Goal: Connect with others: Connect with others

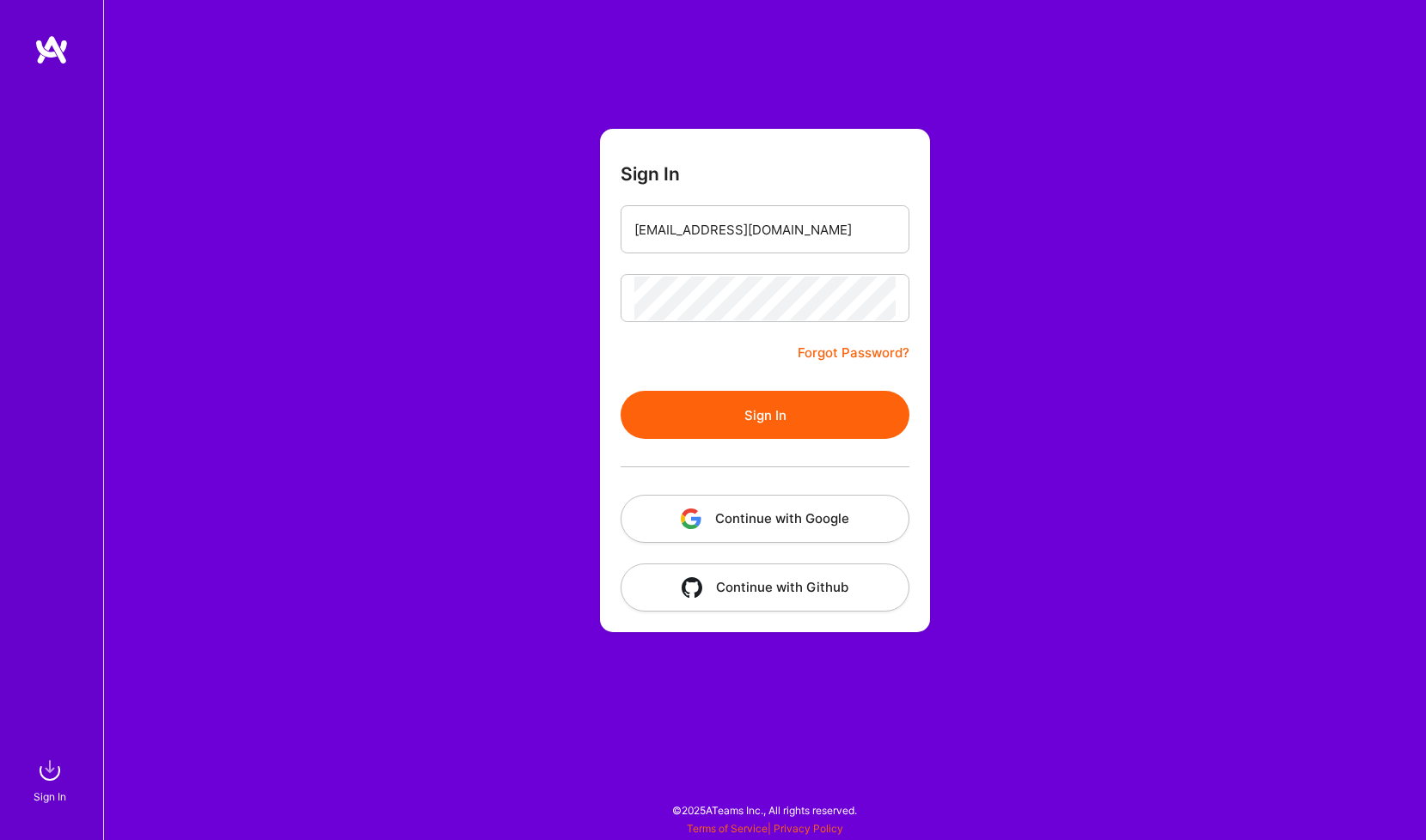
click at [707, 408] on button "Sign In" at bounding box center [765, 415] width 289 height 48
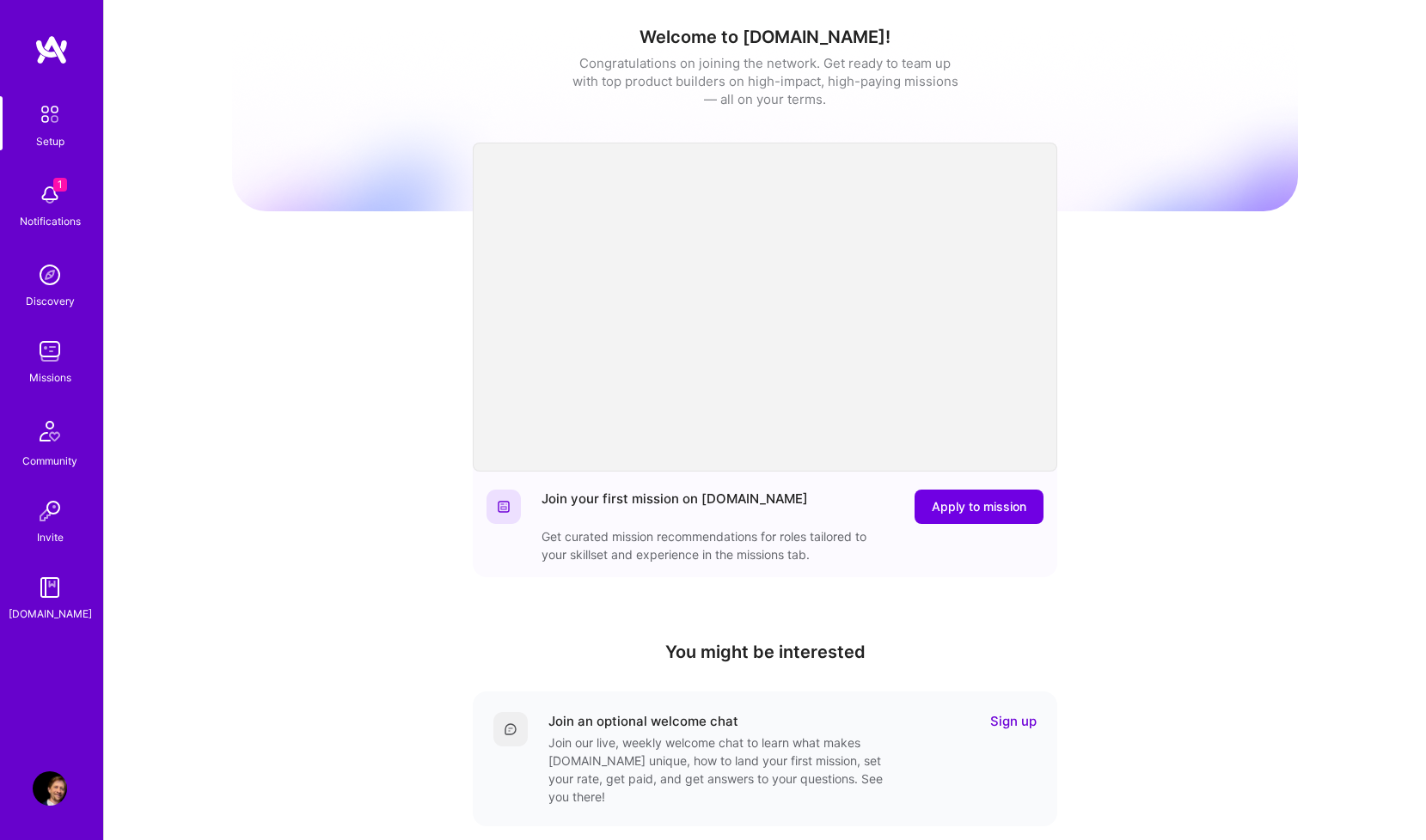
click at [44, 433] on img at bounding box center [50, 431] width 42 height 42
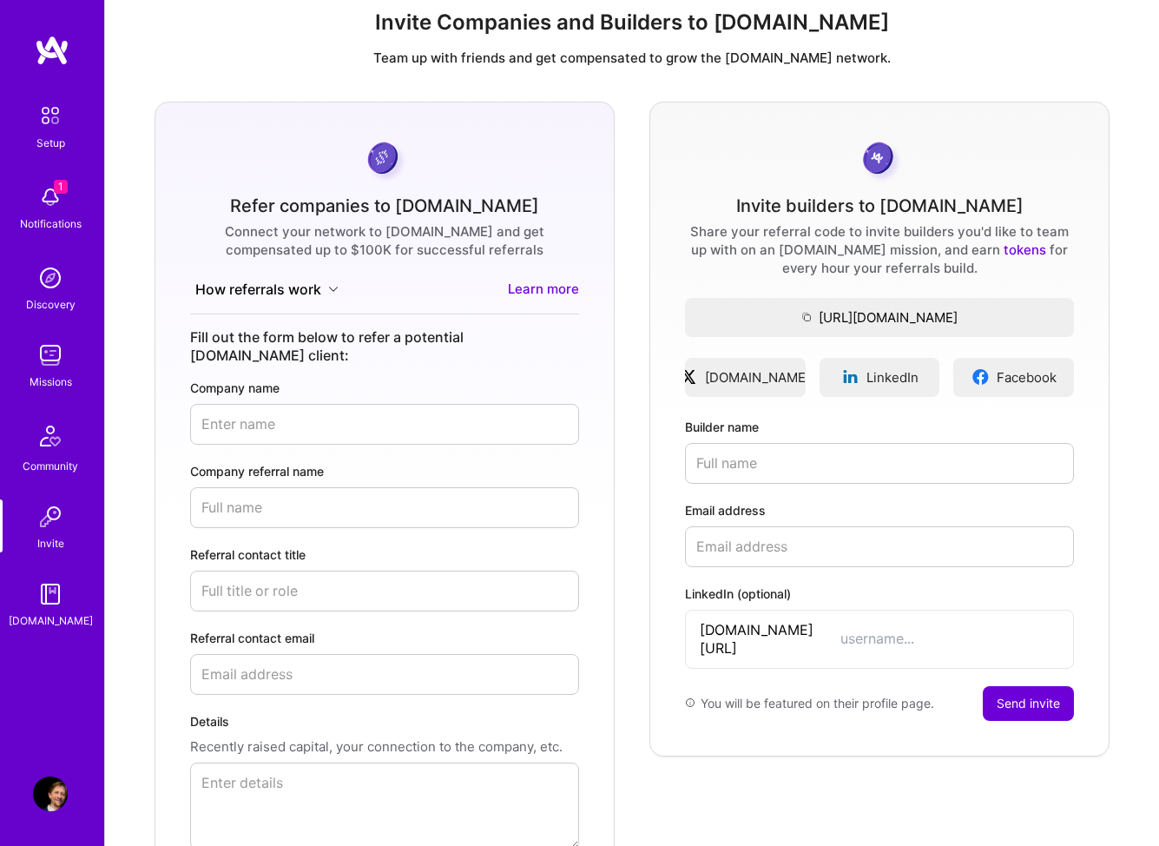
scroll to position [26, 0]
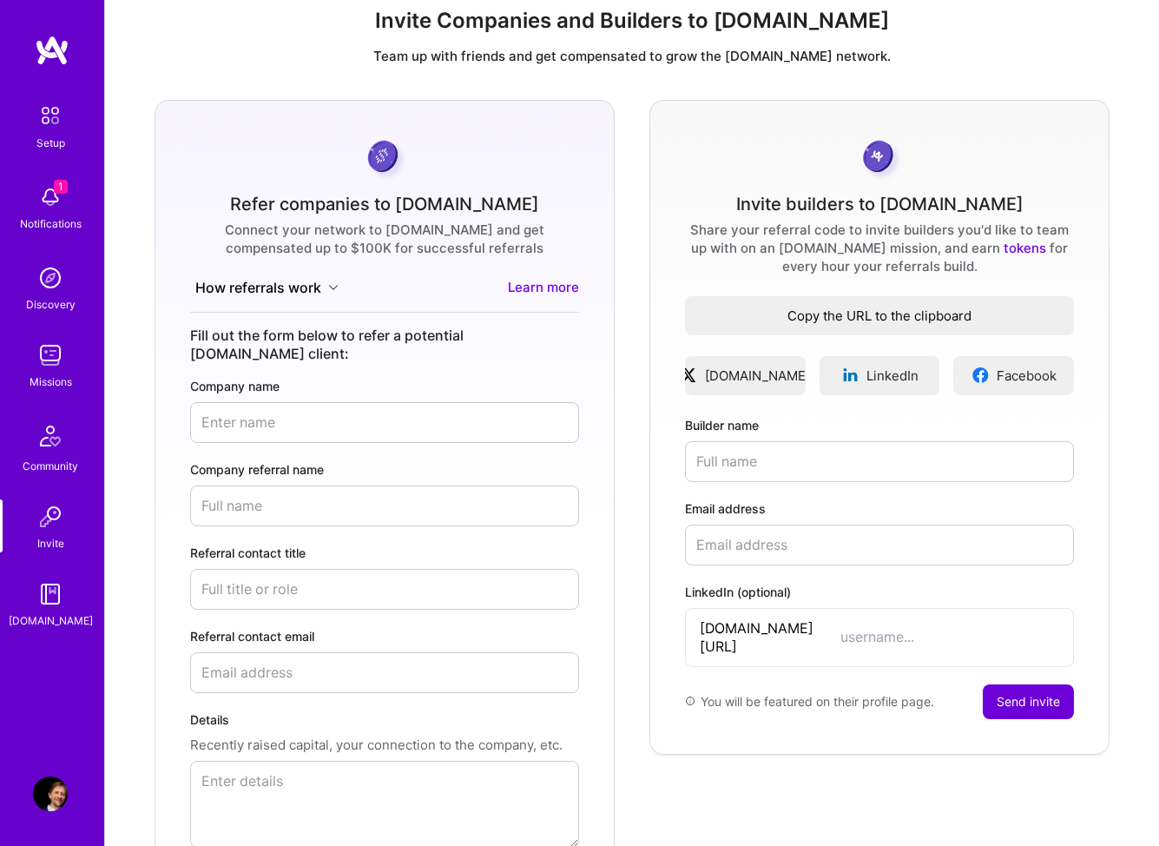
click at [831, 316] on span "Copy the URL to the clipboard" at bounding box center [879, 316] width 389 height 18
